Goal: Task Accomplishment & Management: Manage account settings

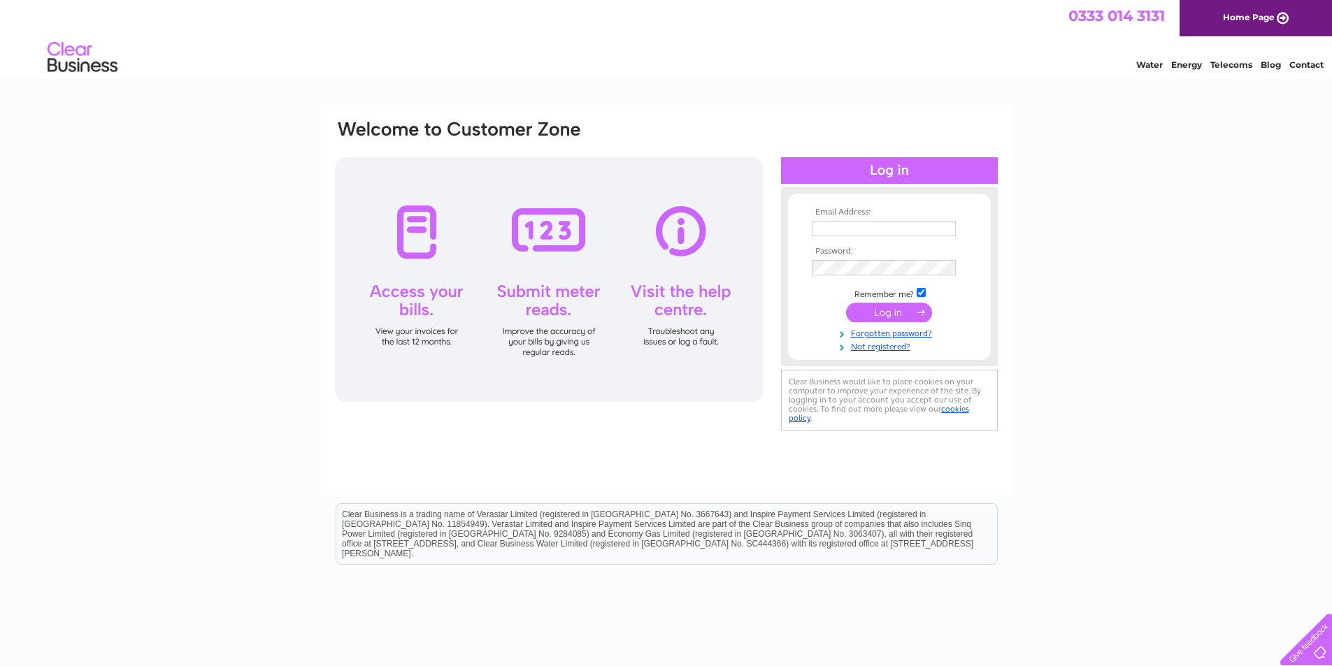
click at [828, 229] on input "text" at bounding box center [884, 228] width 144 height 15
click at [842, 229] on input "text" at bounding box center [884, 228] width 144 height 15
click at [845, 228] on input "text" at bounding box center [884, 229] width 145 height 17
paste input "info@pierartscentre.com"
type input "info@pierartscentre.com"
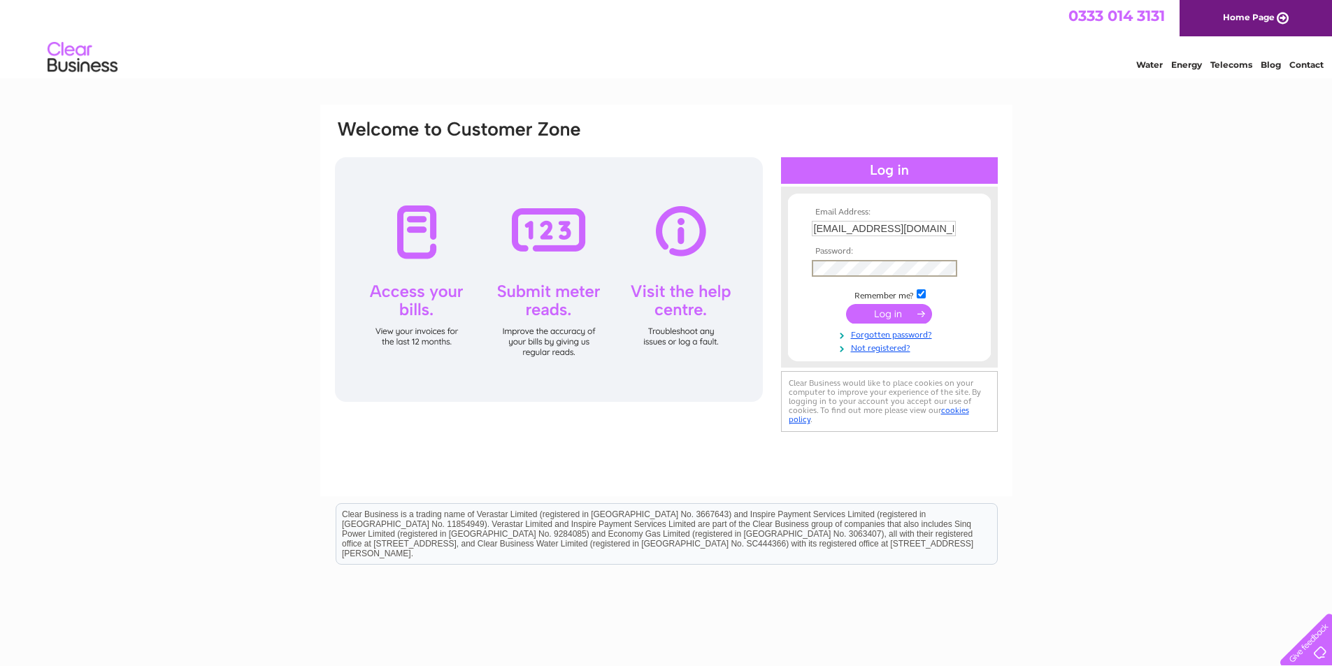
click at [883, 312] on input "submit" at bounding box center [889, 314] width 86 height 20
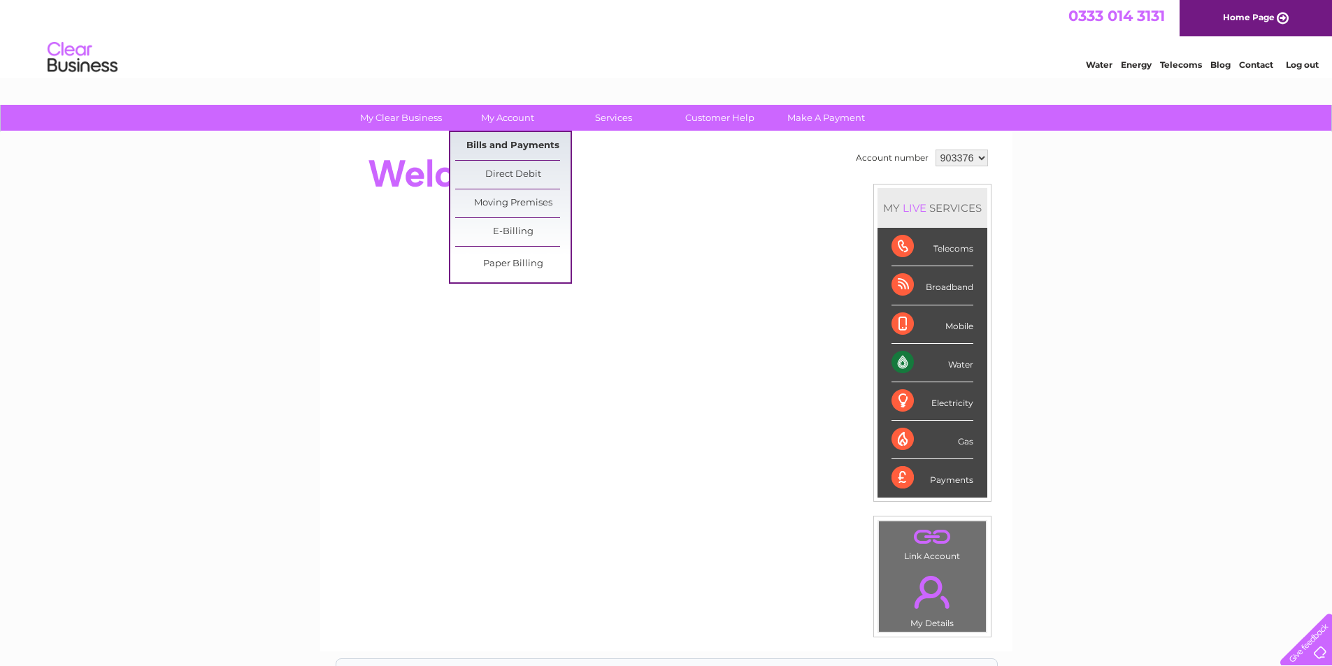
click at [493, 151] on link "Bills and Payments" at bounding box center [512, 146] width 115 height 28
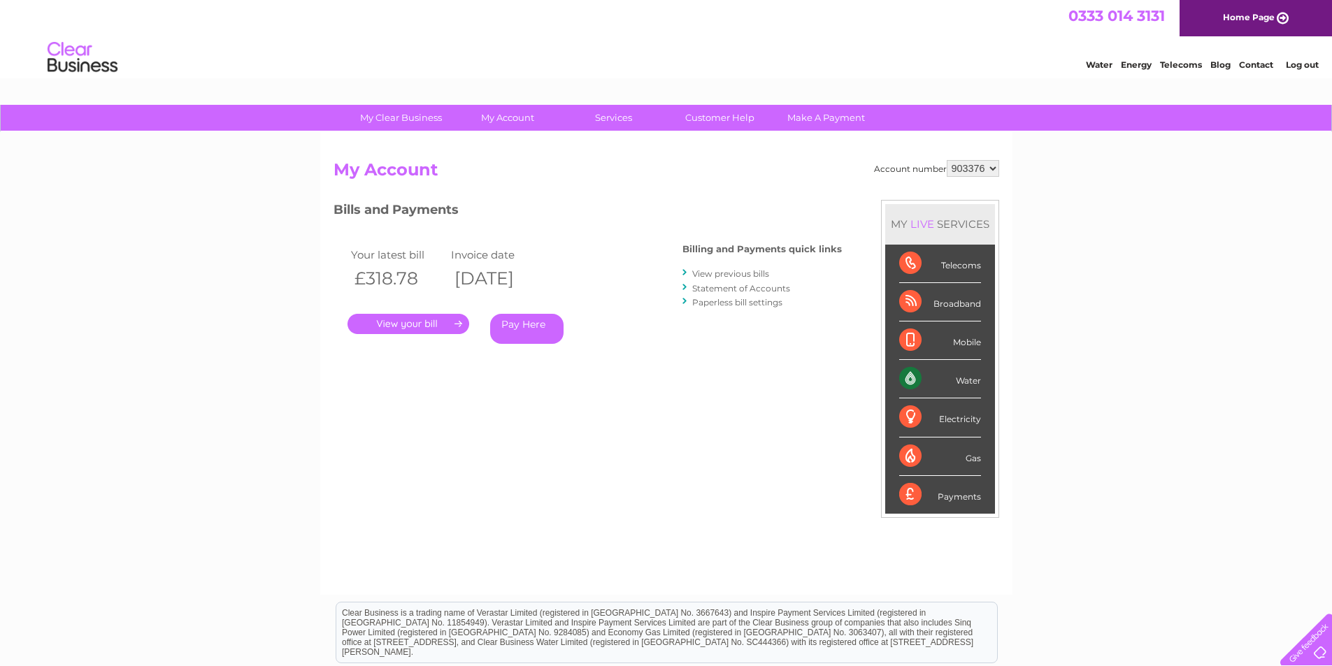
click at [424, 326] on link "." at bounding box center [408, 324] width 122 height 20
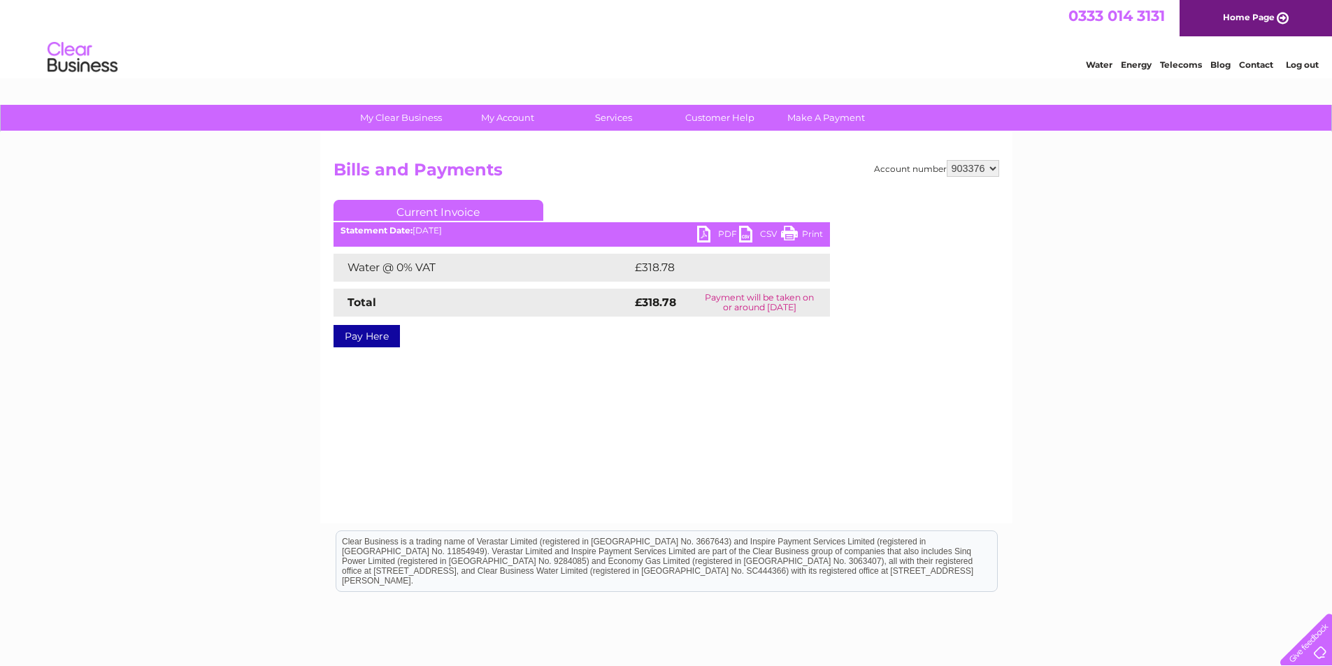
click at [708, 231] on link "PDF" at bounding box center [718, 236] width 42 height 20
click at [993, 171] on select "903376 939565" at bounding box center [973, 168] width 52 height 17
select select "939565"
click at [947, 160] on select "903376 939565" at bounding box center [973, 168] width 52 height 17
click at [717, 231] on link "PDF" at bounding box center [718, 236] width 42 height 20
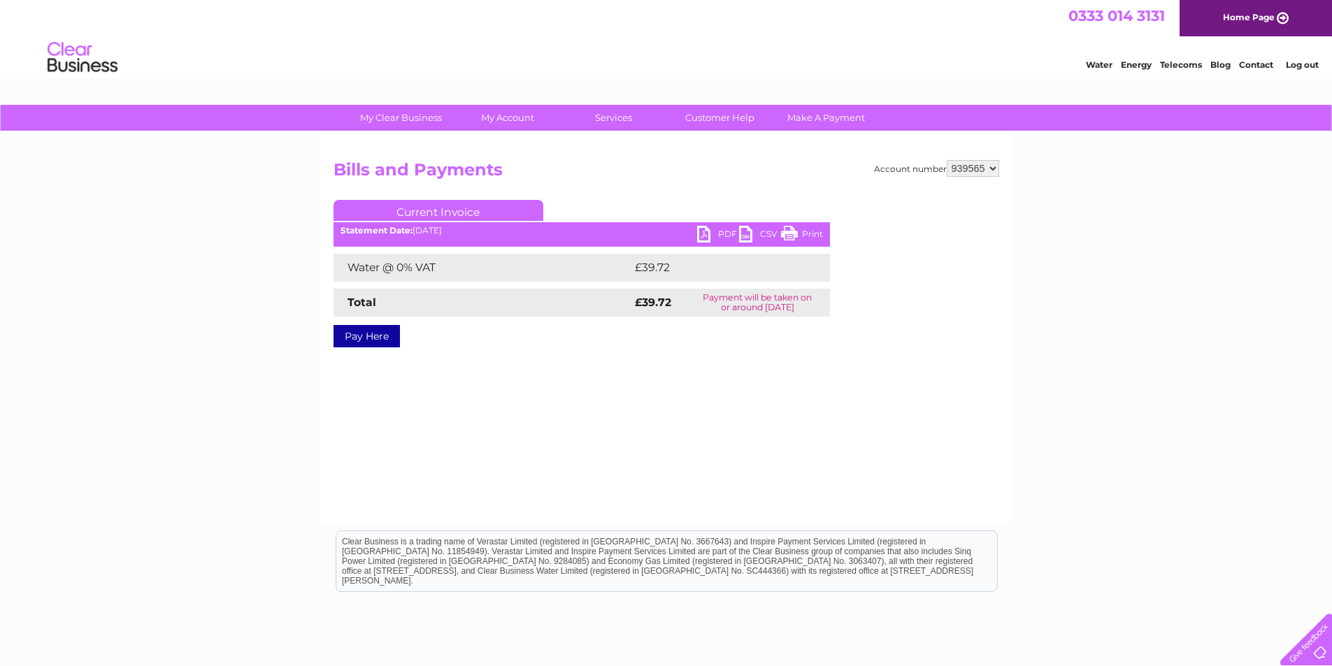
click at [708, 234] on link "PDF" at bounding box center [718, 236] width 42 height 20
click at [1298, 65] on link "Log out" at bounding box center [1302, 64] width 33 height 10
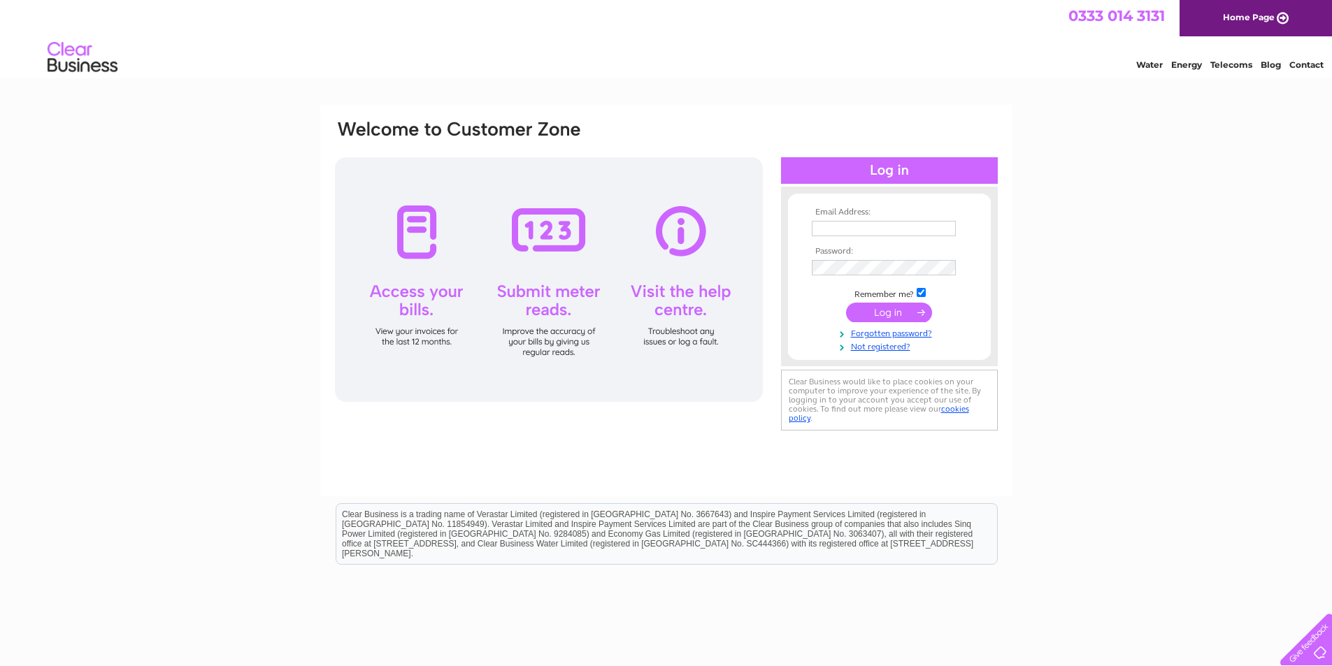
click at [836, 229] on input "text" at bounding box center [884, 228] width 144 height 15
paste input "rachel.turmeau@pierartscentre.com"
type input "rachel.turmeau@pierartscentre.com"
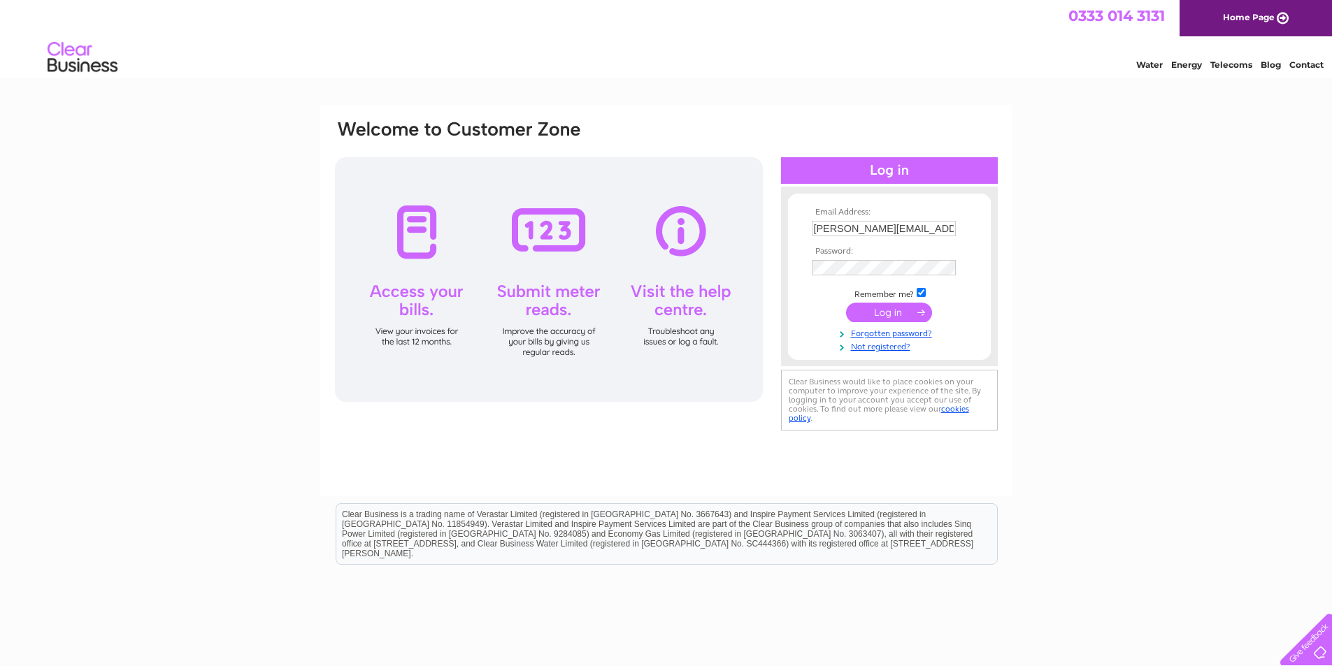
click at [884, 313] on input "submit" at bounding box center [889, 313] width 86 height 20
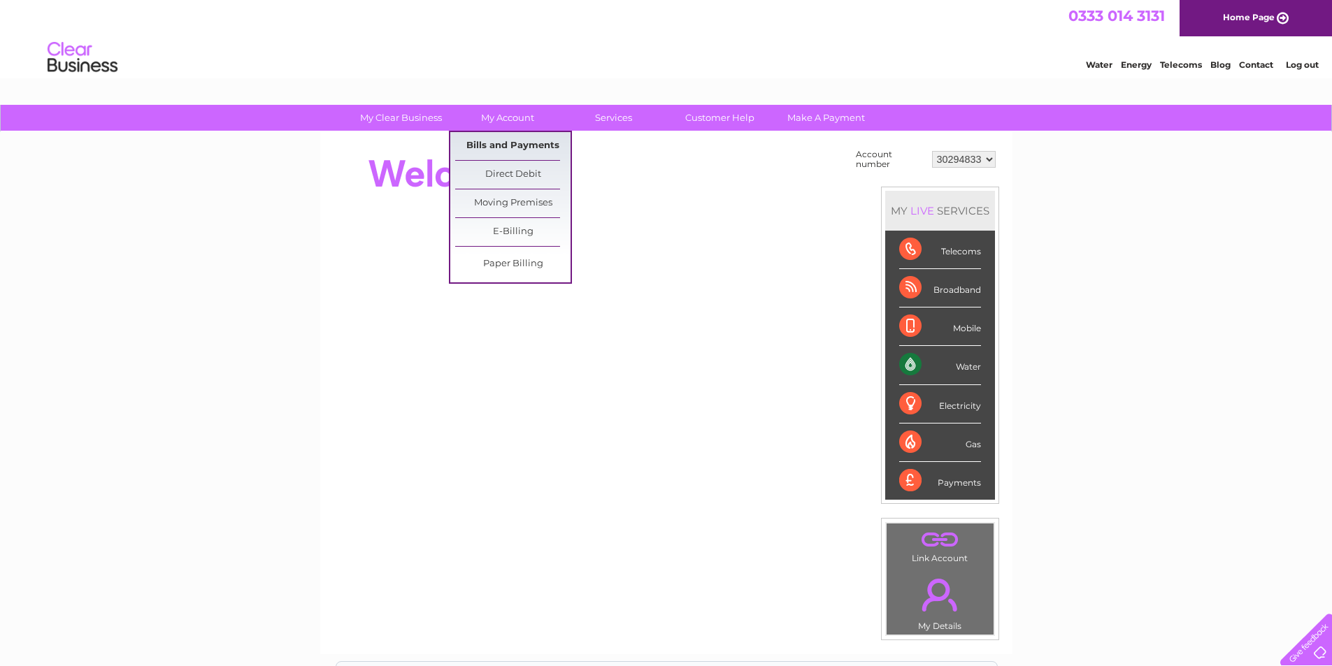
click at [496, 142] on link "Bills and Payments" at bounding box center [512, 146] width 115 height 28
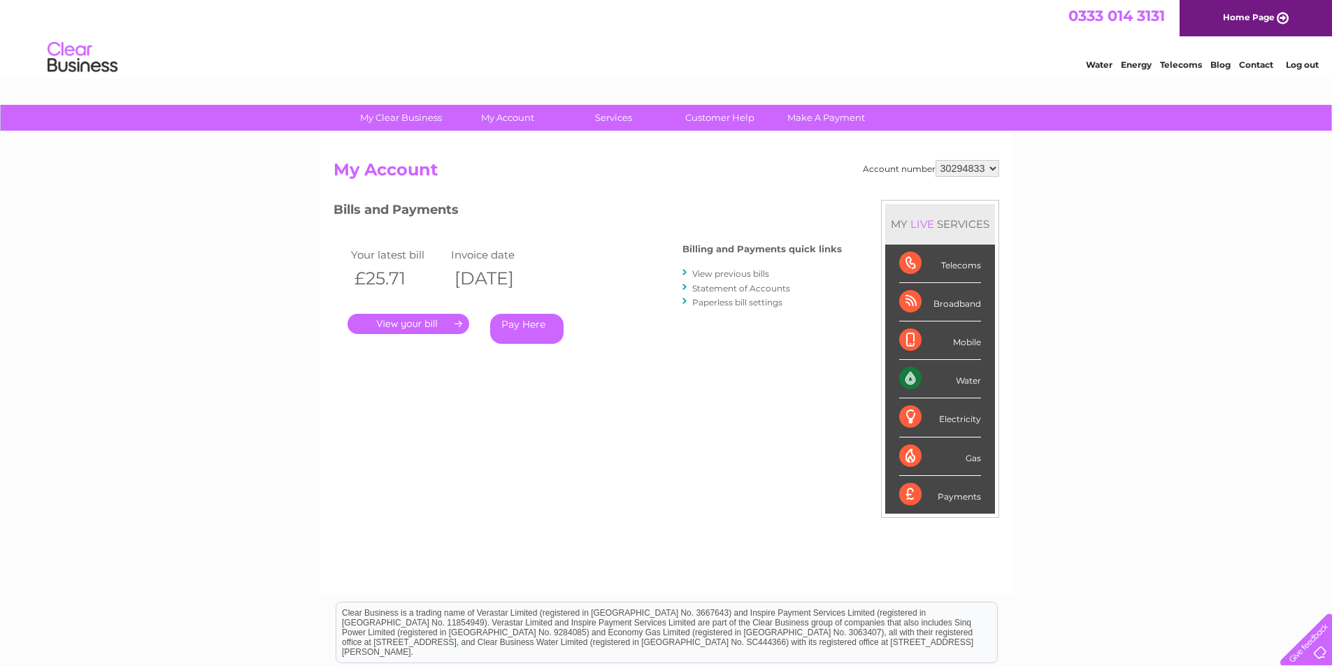
click at [443, 324] on link "." at bounding box center [408, 324] width 122 height 20
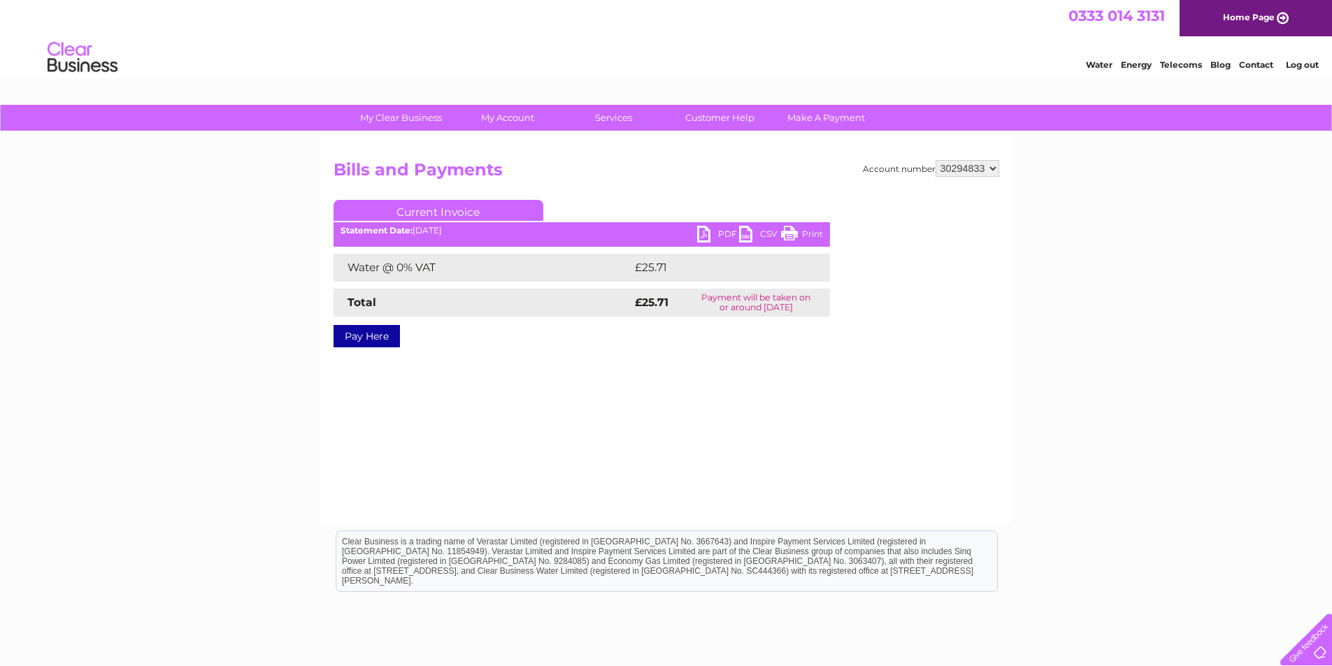
click at [706, 236] on link "PDF" at bounding box center [718, 236] width 42 height 20
click at [703, 233] on link "PDF" at bounding box center [718, 236] width 42 height 20
click at [712, 232] on link "PDF" at bounding box center [718, 236] width 42 height 20
click at [708, 232] on link "PDF" at bounding box center [718, 236] width 42 height 20
click at [703, 234] on link "PDF" at bounding box center [718, 236] width 42 height 20
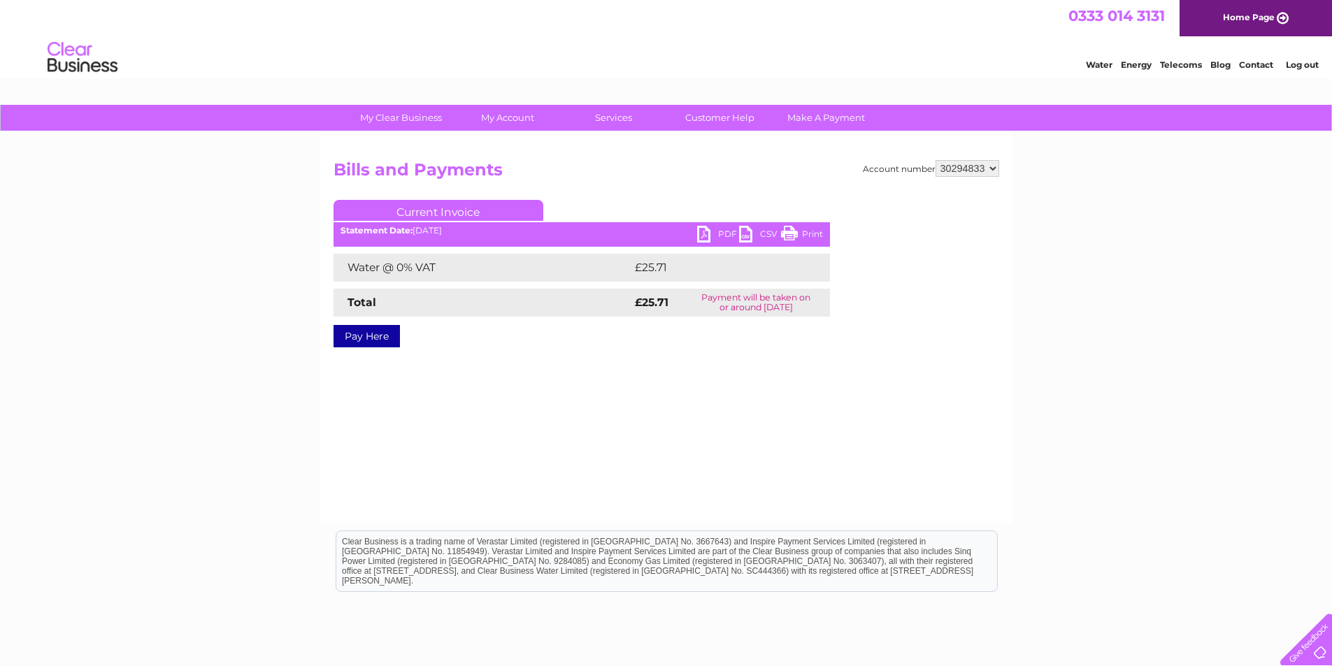
click at [703, 234] on link "PDF" at bounding box center [718, 236] width 42 height 20
click at [1298, 62] on link "Log out" at bounding box center [1302, 64] width 33 height 10
